Goal: Task Accomplishment & Management: Use online tool/utility

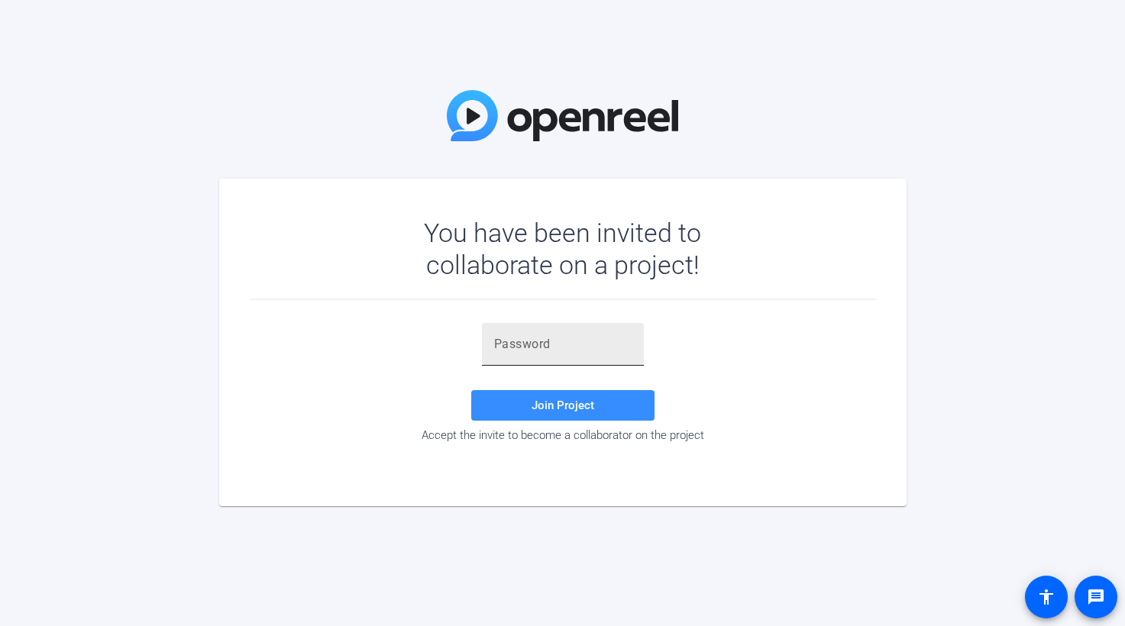
click at [509, 345] on input "text" at bounding box center [562, 344] width 137 height 18
paste input "SJM[BM"
type input "SJM[BM"
click at [566, 405] on span "Join Project" at bounding box center [563, 406] width 63 height 14
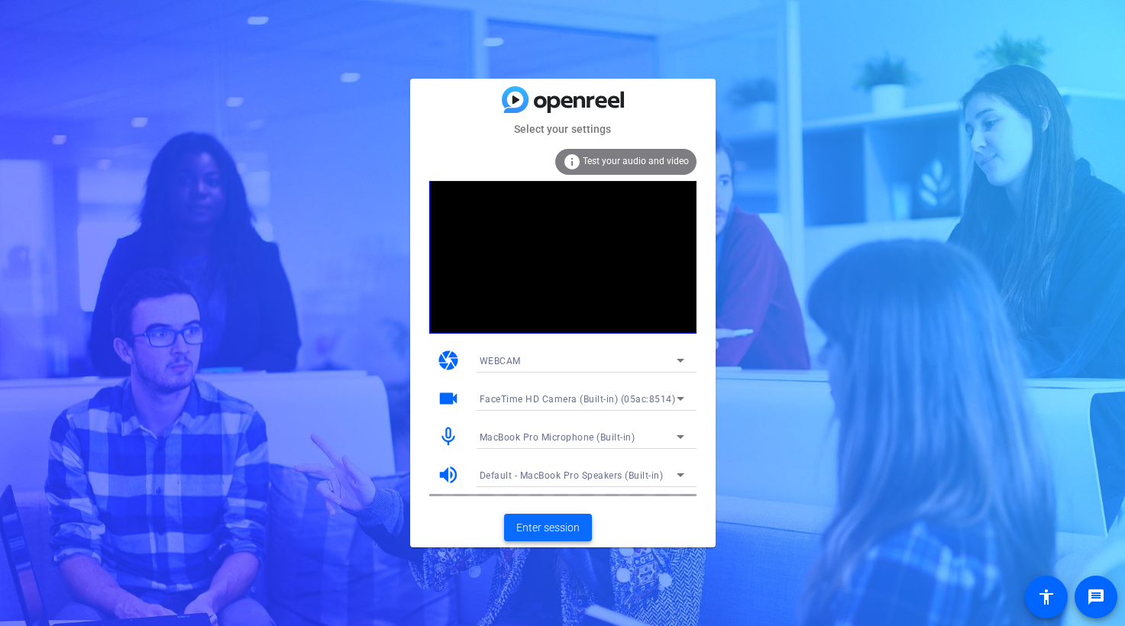
click at [556, 524] on span "Enter session" at bounding box center [547, 528] width 63 height 16
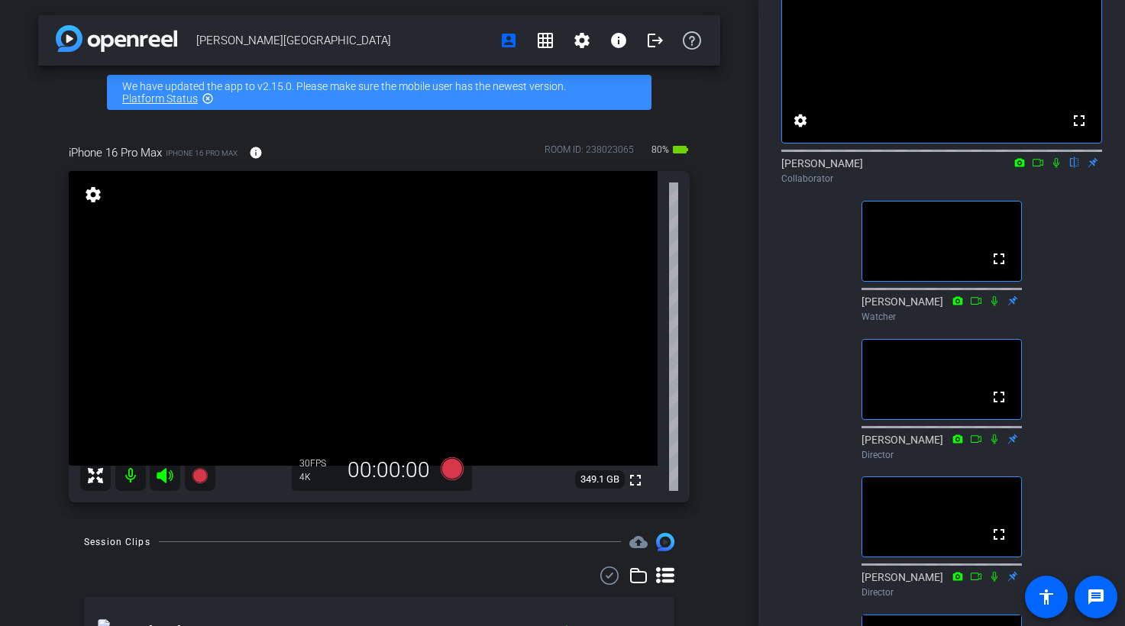
scroll to position [92, 0]
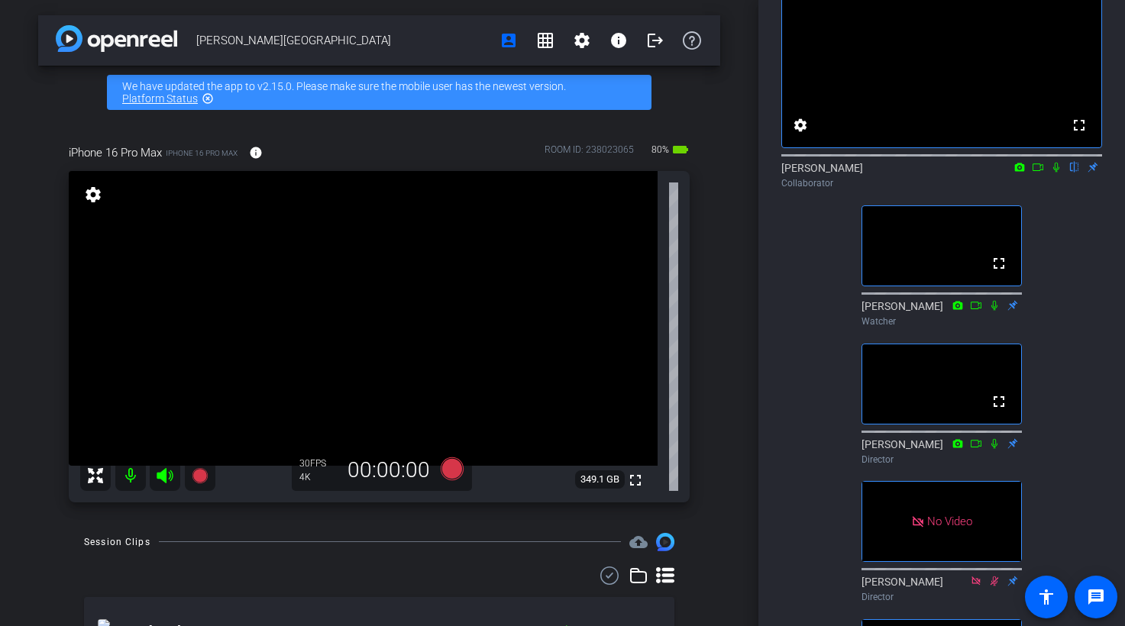
click at [1041, 173] on icon at bounding box center [1038, 167] width 12 height 11
click at [1072, 173] on icon at bounding box center [1075, 168] width 6 height 10
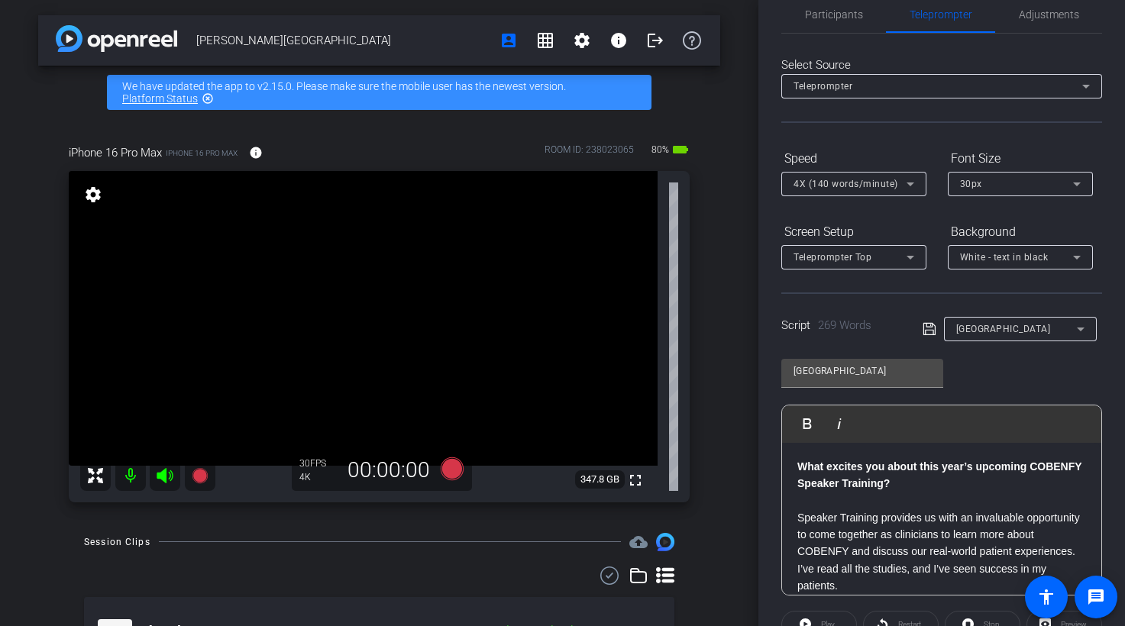
scroll to position [0, 0]
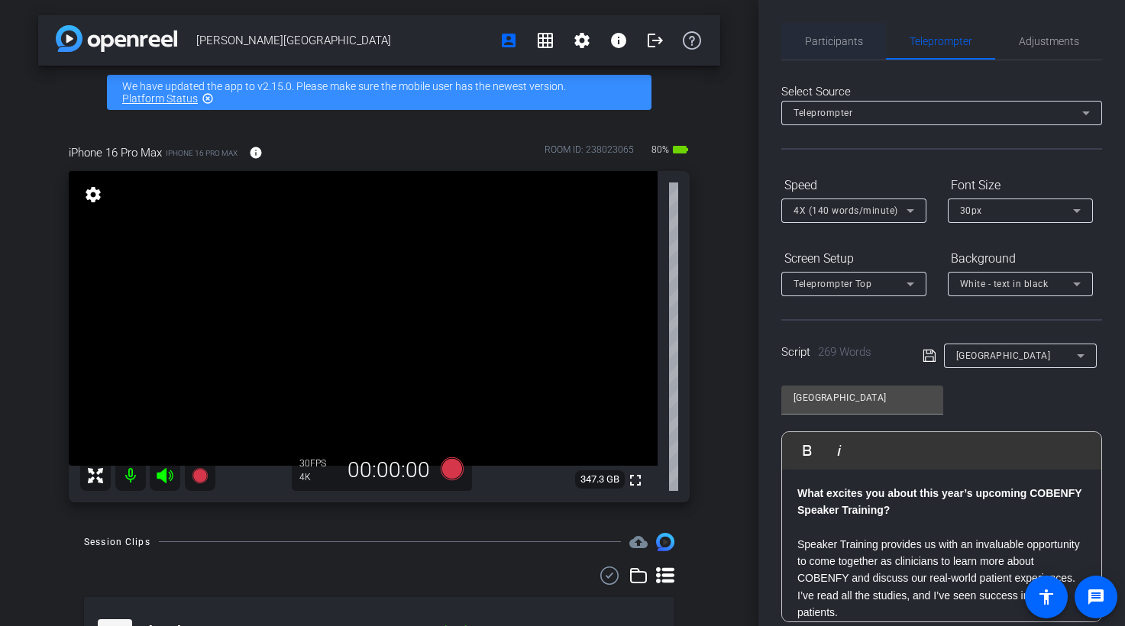
click at [849, 41] on span "Participants" at bounding box center [834, 41] width 58 height 11
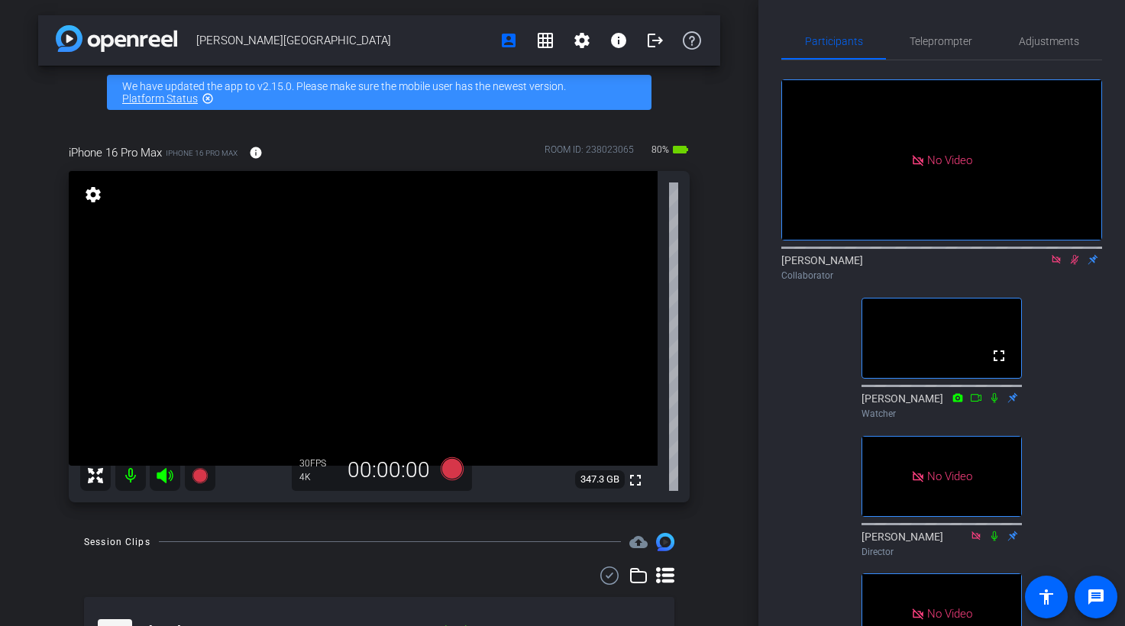
click at [1078, 254] on icon at bounding box center [1075, 259] width 12 height 11
click at [1076, 254] on icon at bounding box center [1075, 259] width 12 height 11
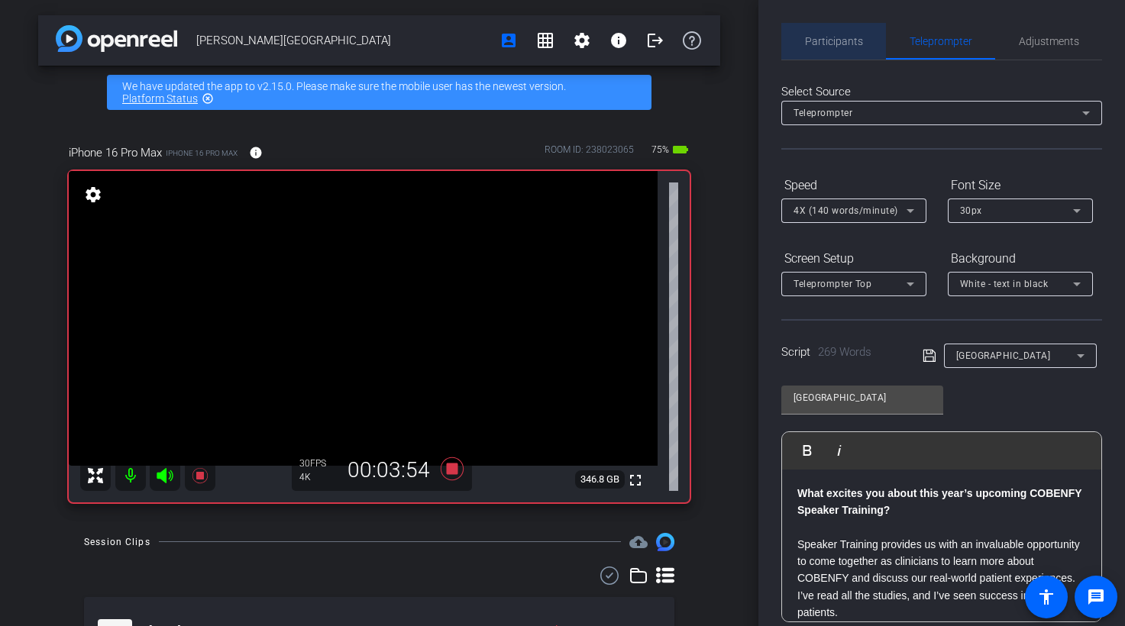
click at [847, 40] on span "Participants" at bounding box center [834, 41] width 58 height 11
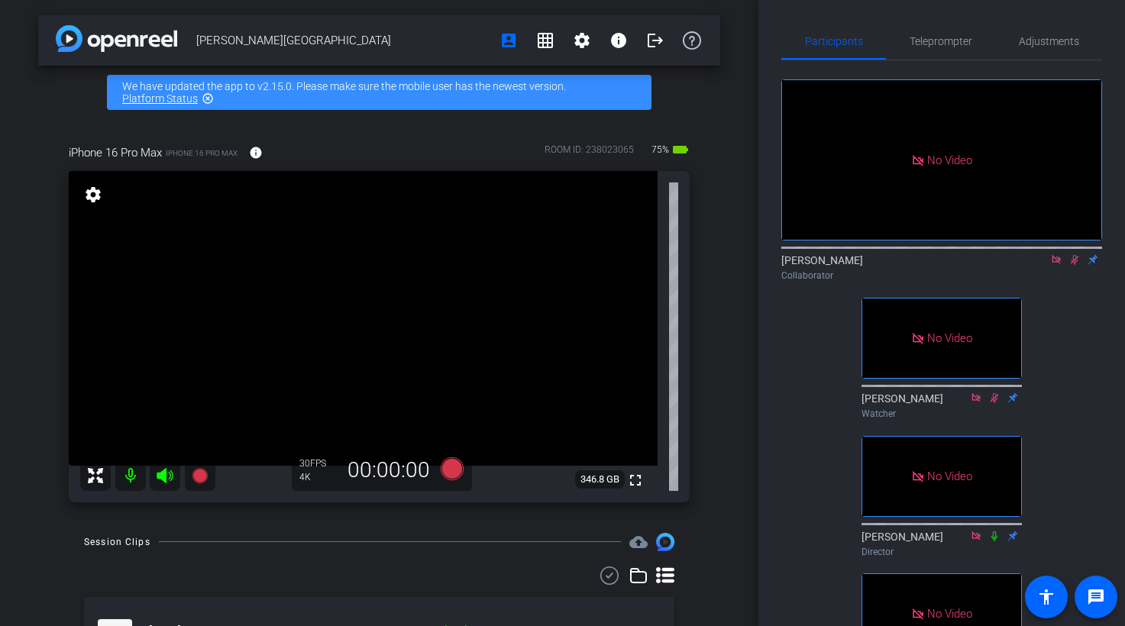
click at [1076, 253] on mat-icon at bounding box center [1074, 260] width 18 height 14
click at [1055, 255] on icon at bounding box center [1056, 259] width 8 height 8
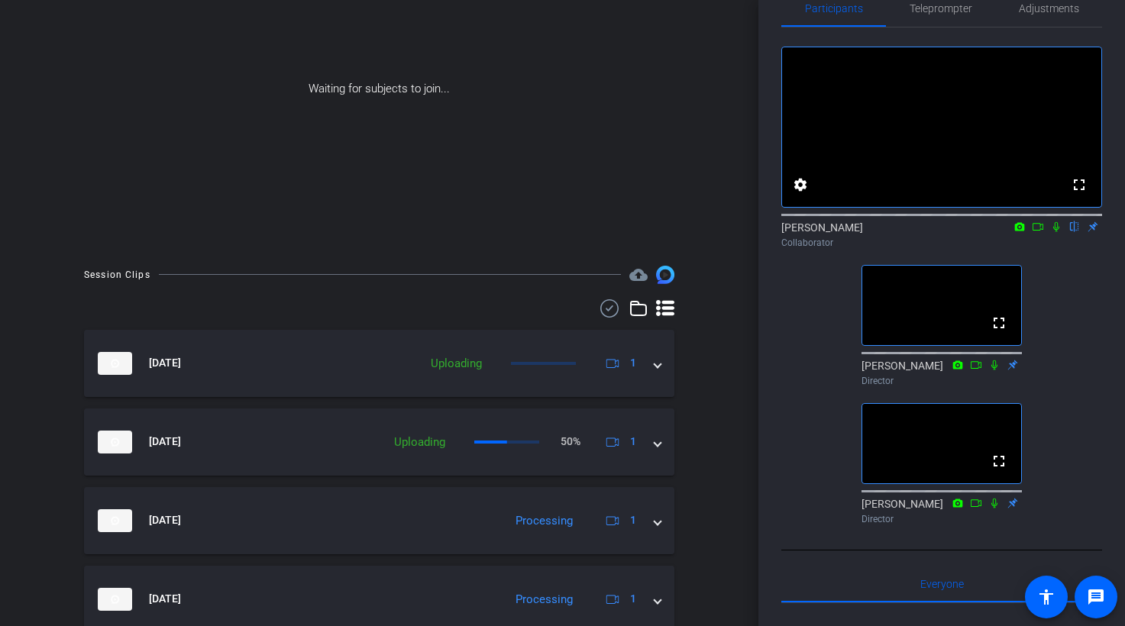
scroll to position [35, 0]
